Goal: Task Accomplishment & Management: Manage account settings

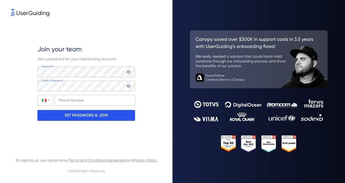
click at [123, 117] on div "SET PASSWORD & JOIN" at bounding box center [86, 115] width 98 height 11
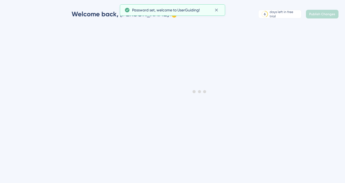
click at [218, 10] on icon at bounding box center [216, 9] width 5 height 5
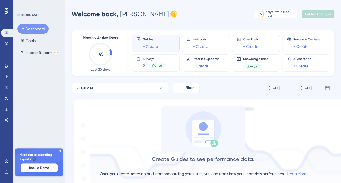
click at [60, 151] on icon at bounding box center [60, 150] width 3 height 3
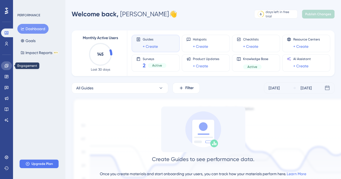
click at [8, 69] on link at bounding box center [6, 65] width 11 height 9
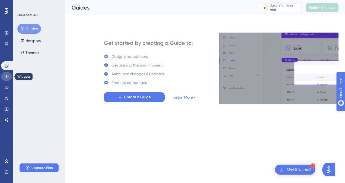
click at [3, 79] on link at bounding box center [6, 76] width 11 height 9
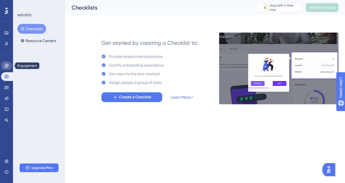
click at [6, 65] on icon at bounding box center [6, 65] width 4 height 4
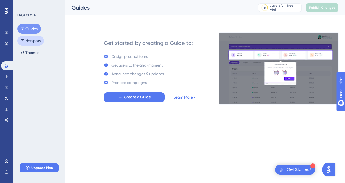
click at [31, 40] on button "Hotspots" at bounding box center [30, 41] width 27 height 10
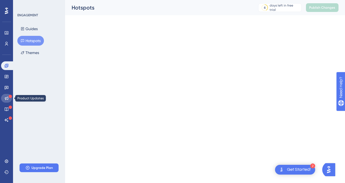
click at [7, 99] on icon at bounding box center [7, 99] width 4 height 4
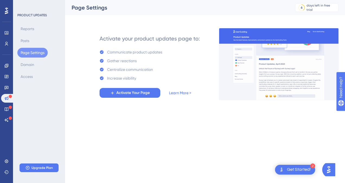
click at [190, 0] on html "2 Get Started! Performance Users Engagement Widgets Feedback Product Updates Kn…" at bounding box center [172, 0] width 345 height 0
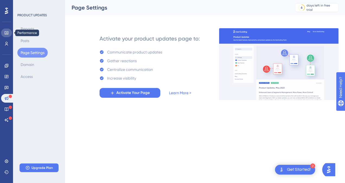
click at [7, 32] on icon at bounding box center [6, 33] width 4 height 4
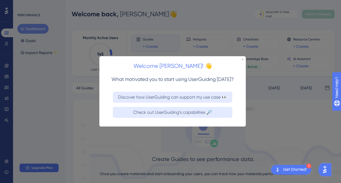
click at [244, 59] on div "Welcome [PERSON_NAME]! 👋" at bounding box center [172, 64] width 147 height 17
drag, startPoint x: 243, startPoint y: 59, endPoint x: 381, endPoint y: 66, distance: 138.3
click at [243, 59] on icon "Close Preview" at bounding box center [242, 59] width 2 height 2
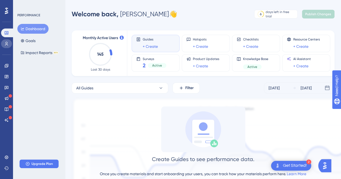
click at [6, 44] on icon at bounding box center [6, 44] width 4 height 4
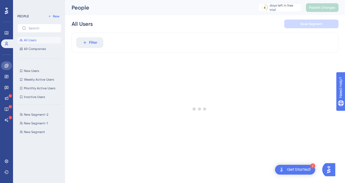
click at [5, 66] on icon at bounding box center [7, 66] width 4 height 4
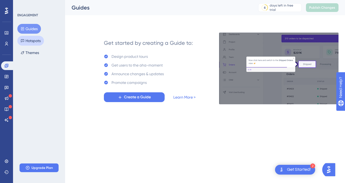
click at [39, 36] on button "Hotspots" at bounding box center [30, 41] width 27 height 10
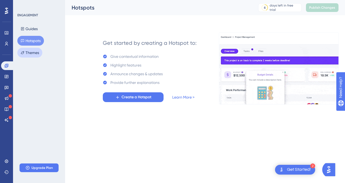
click at [36, 53] on button "Themes" at bounding box center [29, 53] width 25 height 10
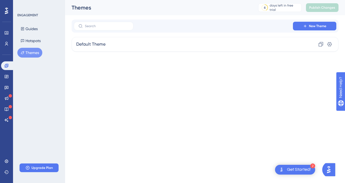
click at [36, 46] on div "Guides Hotspots Themes" at bounding box center [39, 41] width 44 height 34
click at [35, 43] on button "Hotspots" at bounding box center [30, 41] width 27 height 10
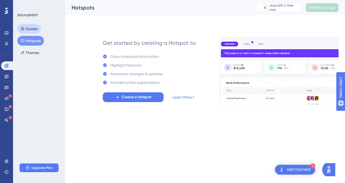
click at [35, 27] on button "Guides" at bounding box center [29, 29] width 24 height 10
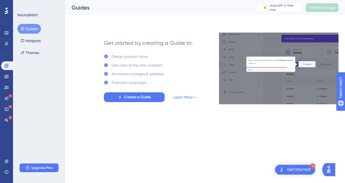
click at [7, 83] on div "Engagement Widgets Feedback Product Updates Knowledge Base AI Assistant" at bounding box center [6, 92] width 11 height 63
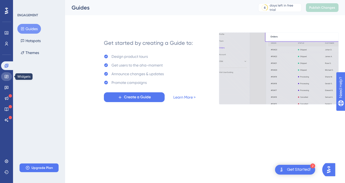
click at [7, 78] on icon at bounding box center [7, 76] width 4 height 3
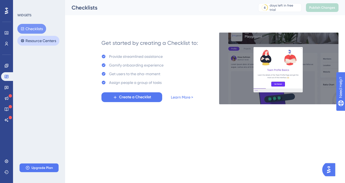
click at [39, 42] on button "Resource Centers" at bounding box center [38, 41] width 42 height 10
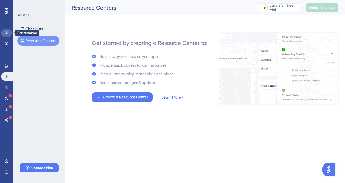
click at [7, 34] on icon at bounding box center [7, 32] width 4 height 3
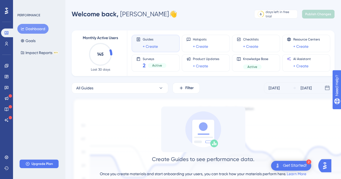
click at [206, 18] on div "Welcome back, [PERSON_NAME] 👋 6 days left in free trial Click to see upgrade op…" at bounding box center [203, 14] width 263 height 11
click at [152, 65] on span "Active" at bounding box center [157, 65] width 10 height 4
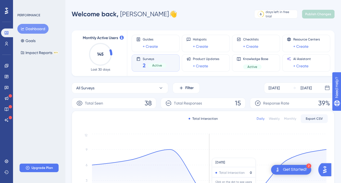
scroll to position [124, 0]
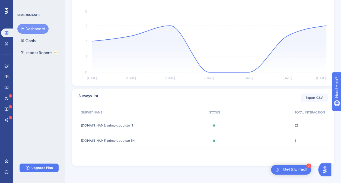
click at [118, 124] on span "[DOMAIN_NAME] primo acquisto IT" at bounding box center [107, 125] width 52 height 4
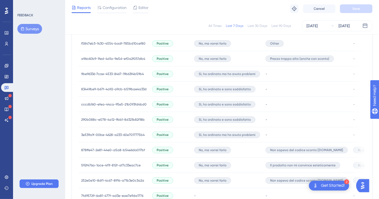
scroll to position [214, 5]
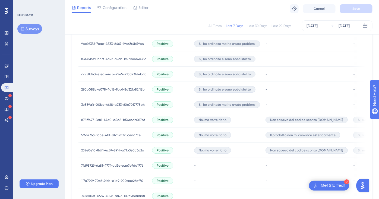
click at [345, 151] on span "Sì, ma con riserve" at bounding box center [371, 150] width 27 height 4
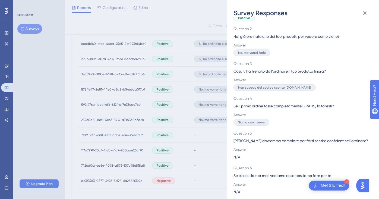
scroll to position [277, 5]
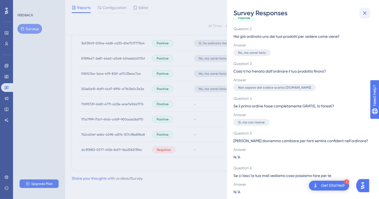
click at [345, 17] on button at bounding box center [364, 13] width 11 height 11
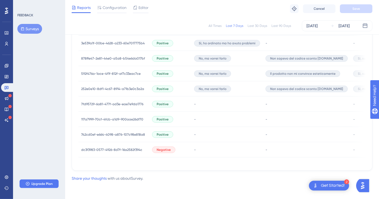
scroll to position [150, 5]
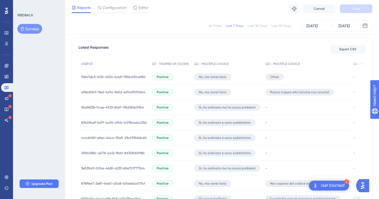
click at [345, 181] on span "Sì, subito" at bounding box center [365, 183] width 14 height 4
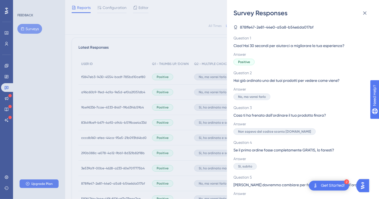
scroll to position [246, 5]
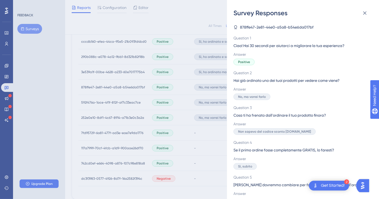
click at [345, 88] on div "Survey Responses 878ffe47-2e81-44e0-a5a8-b54e6da017bf Question 1 Ciao! Hai 30 s…" at bounding box center [189, 99] width 379 height 199
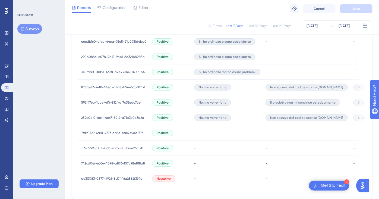
click at [345, 88] on span "Sì, subito" at bounding box center [365, 87] width 14 height 4
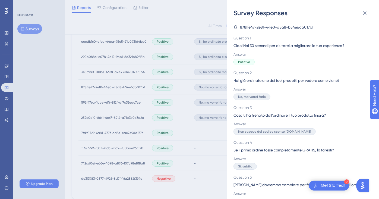
scroll to position [44, 0]
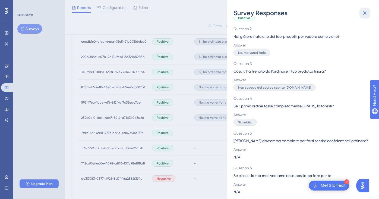
drag, startPoint x: 365, startPoint y: 12, endPoint x: 215, endPoint y: 149, distance: 203.0
click at [345, 12] on icon at bounding box center [364, 13] width 7 height 7
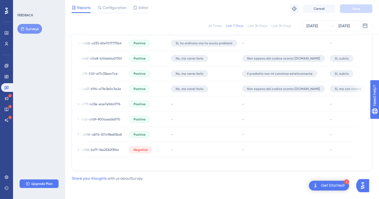
scroll to position [0, 0]
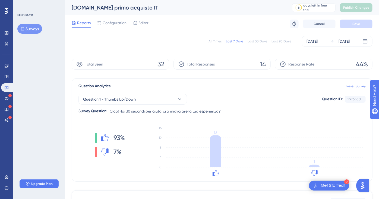
click at [77, 20] on span "Reports" at bounding box center [84, 23] width 14 height 7
click at [33, 30] on button "Surveys" at bounding box center [29, 29] width 25 height 10
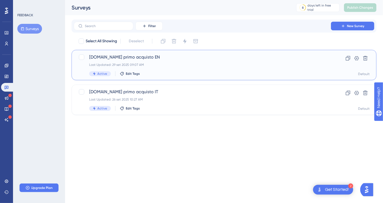
click at [207, 59] on span "[DOMAIN_NAME] primo acquisto EN" at bounding box center [202, 57] width 227 height 7
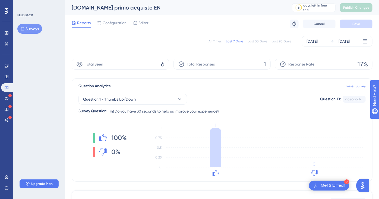
click at [31, 30] on button "Surveys" at bounding box center [29, 29] width 25 height 10
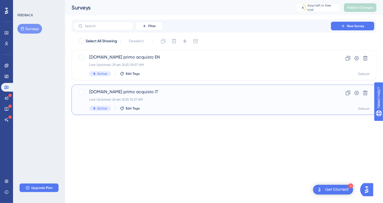
click at [179, 92] on span "[DOMAIN_NAME] primo acquisto IT" at bounding box center [202, 92] width 227 height 7
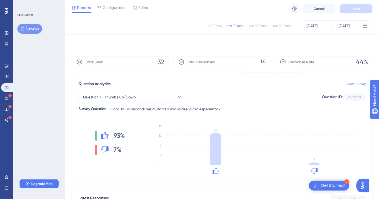
scroll to position [151, 0]
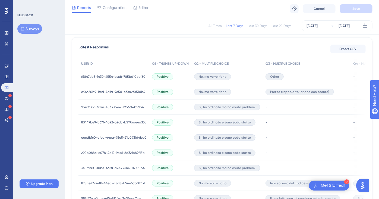
click at [174, 24] on div "All Times Last 7 Days Last 30 Days Last 90 Days [DATE] [DATE]" at bounding box center [222, 25] width 301 height 11
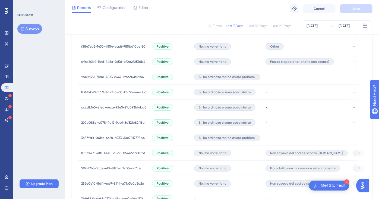
scroll to position [241, 0]
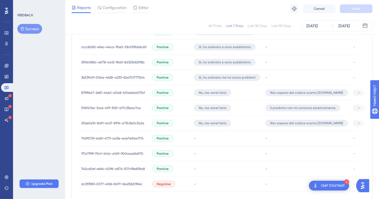
click at [130, 91] on span "878ffe47-2e81-44e0-a5a8-b54e6da017bf" at bounding box center [113, 92] width 64 height 4
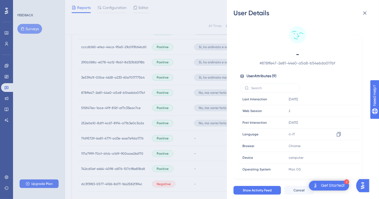
scroll to position [0, 0]
click at [345, 12] on icon at bounding box center [364, 13] width 7 height 7
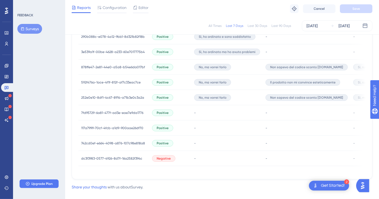
scroll to position [277, 0]
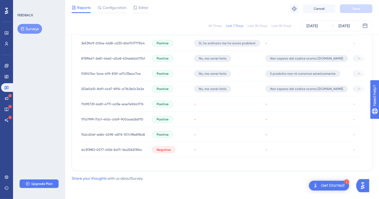
click at [128, 99] on div "7fd95729-6a81-477f-ad3e-eae7e9da1776 7fd95729-6a81-477f-ad3e-eae7e9da1776" at bounding box center [112, 103] width 62 height 15
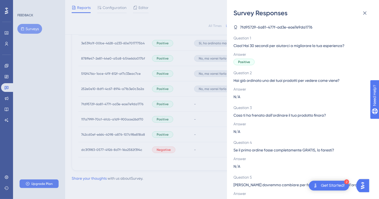
scroll to position [186, 0]
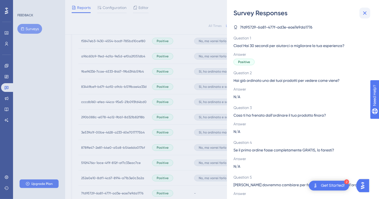
click at [345, 17] on button at bounding box center [364, 13] width 11 height 11
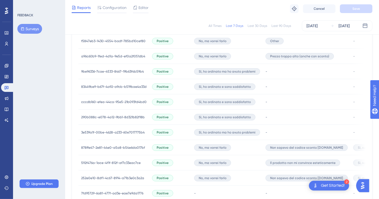
scroll to position [246, 0]
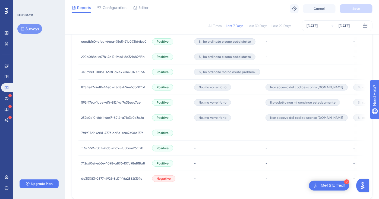
click at [113, 131] on span "7fd95729-6a81-477f-ad3e-eae7e9da1776" at bounding box center [112, 133] width 62 height 4
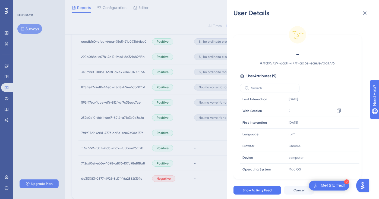
scroll to position [0, 0]
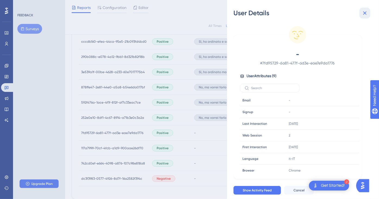
click at [345, 13] on icon at bounding box center [364, 13] width 7 height 7
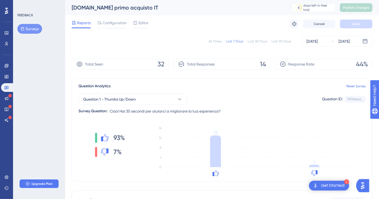
click at [197, 8] on div "[DOMAIN_NAME] primo acquisto IT" at bounding box center [175, 8] width 207 height 8
click at [192, 26] on div "Reports Configuration Editor Troubleshoot Cancel Save" at bounding box center [222, 23] width 301 height 17
click at [173, 42] on div "All Times Last 7 Days Last 30 Days Last 90 Days [DATE] [DATE]" at bounding box center [222, 41] width 301 height 11
click at [121, 18] on div "Reports Configuration Editor Troubleshoot Cancel Save" at bounding box center [222, 23] width 301 height 17
click at [120, 18] on div "Reports Configuration Editor Troubleshoot Cancel Save" at bounding box center [222, 23] width 301 height 17
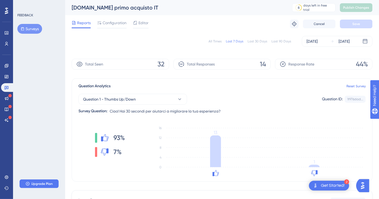
click at [157, 32] on div "Reports Configuration Editor Troubleshoot Cancel Save" at bounding box center [222, 23] width 301 height 17
click at [148, 26] on span "Editor" at bounding box center [143, 23] width 10 height 7
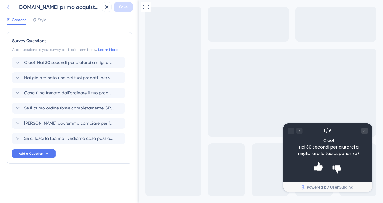
click at [7, 6] on icon at bounding box center [8, 7] width 7 height 7
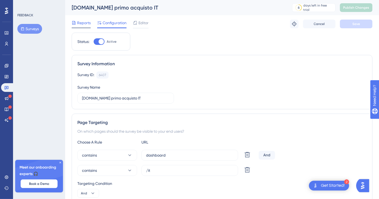
click at [80, 25] on span "Reports" at bounding box center [84, 23] width 14 height 7
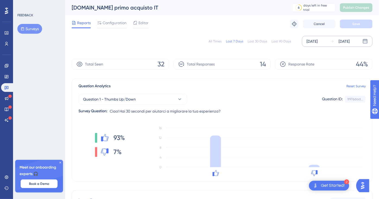
click at [331, 43] on div "[DATE]" at bounding box center [339, 41] width 19 height 7
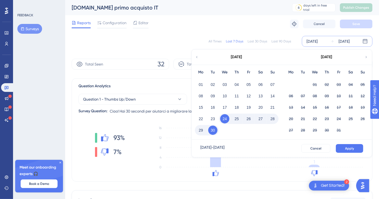
click at [203, 130] on button "29" at bounding box center [200, 129] width 9 height 9
click at [345, 148] on button "Apply" at bounding box center [349, 148] width 27 height 9
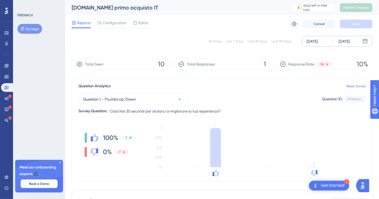
click at [27, 31] on button "Surveys" at bounding box center [29, 29] width 25 height 10
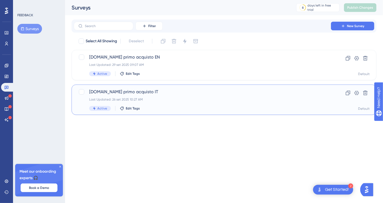
click at [186, 102] on div "[DOMAIN_NAME] primo acquisto IT Last Updated: [DATE] 10:27 AM Active Edit Tags" at bounding box center [202, 100] width 227 height 22
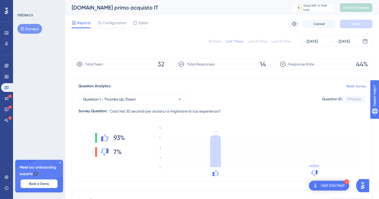
click at [33, 26] on button "Surveys" at bounding box center [29, 29] width 25 height 10
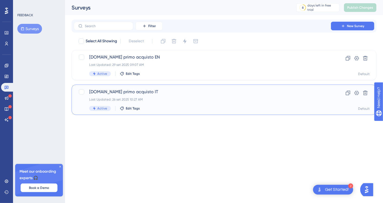
click at [191, 91] on span "[DOMAIN_NAME] primo acquisto IT" at bounding box center [202, 92] width 227 height 7
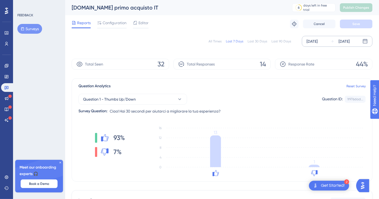
click at [345, 46] on div "[DATE] [DATE]" at bounding box center [337, 41] width 71 height 11
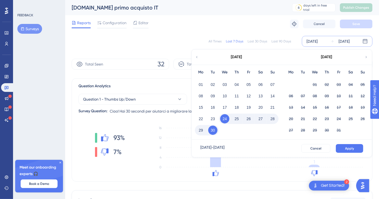
click at [200, 131] on button "29" at bounding box center [200, 129] width 9 height 9
click at [345, 147] on span "Apply" at bounding box center [349, 148] width 9 height 4
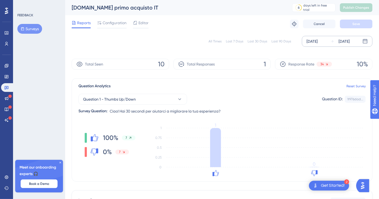
click at [28, 28] on button "Surveys" at bounding box center [29, 29] width 25 height 10
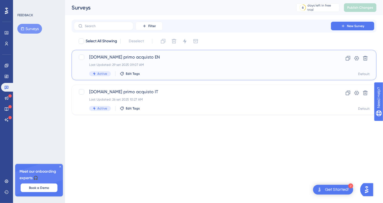
click at [208, 55] on span "[DOMAIN_NAME] primo acquisto EN" at bounding box center [202, 57] width 227 height 7
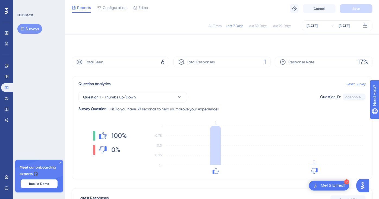
scroll to position [99, 0]
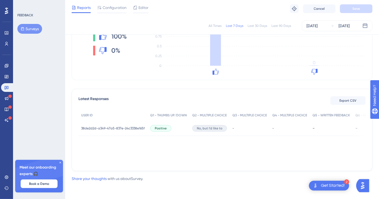
click at [112, 128] on span "38de2d2d-a349-47a5-837e-24c3338e165f" at bounding box center [112, 128] width 63 height 4
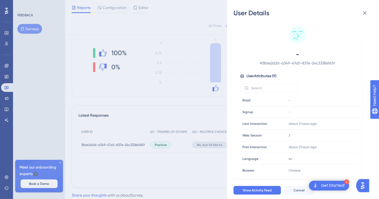
scroll to position [69, 0]
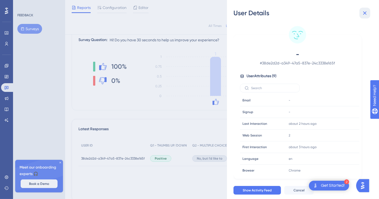
click at [345, 14] on icon at bounding box center [364, 13] width 7 height 7
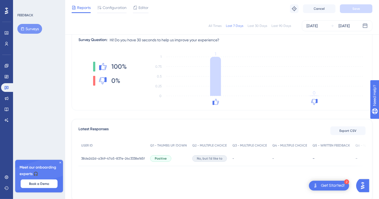
scroll to position [0, 0]
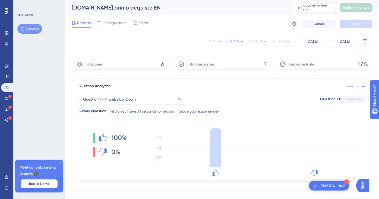
click at [175, 36] on div "All Times Last 7 Days Last 30 Days Last 90 Days [DATE] [DATE]" at bounding box center [222, 41] width 301 height 11
